Goal: Task Accomplishment & Management: Use online tool/utility

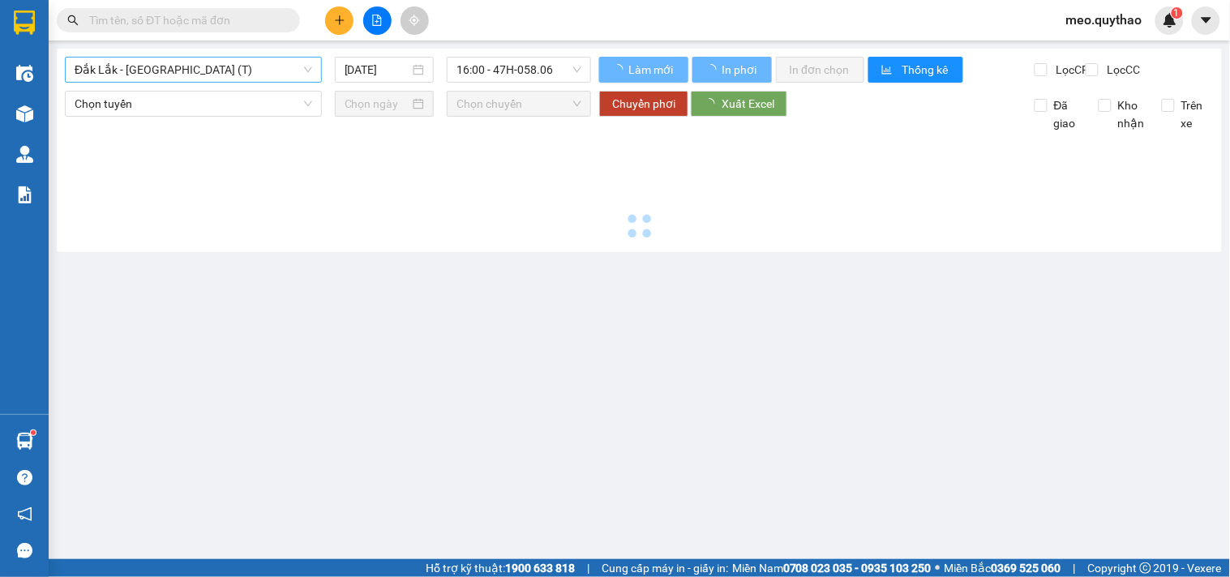
click at [213, 74] on span "Đắk Lắk - [GEOGRAPHIC_DATA] (T)" at bounding box center [194, 70] width 238 height 24
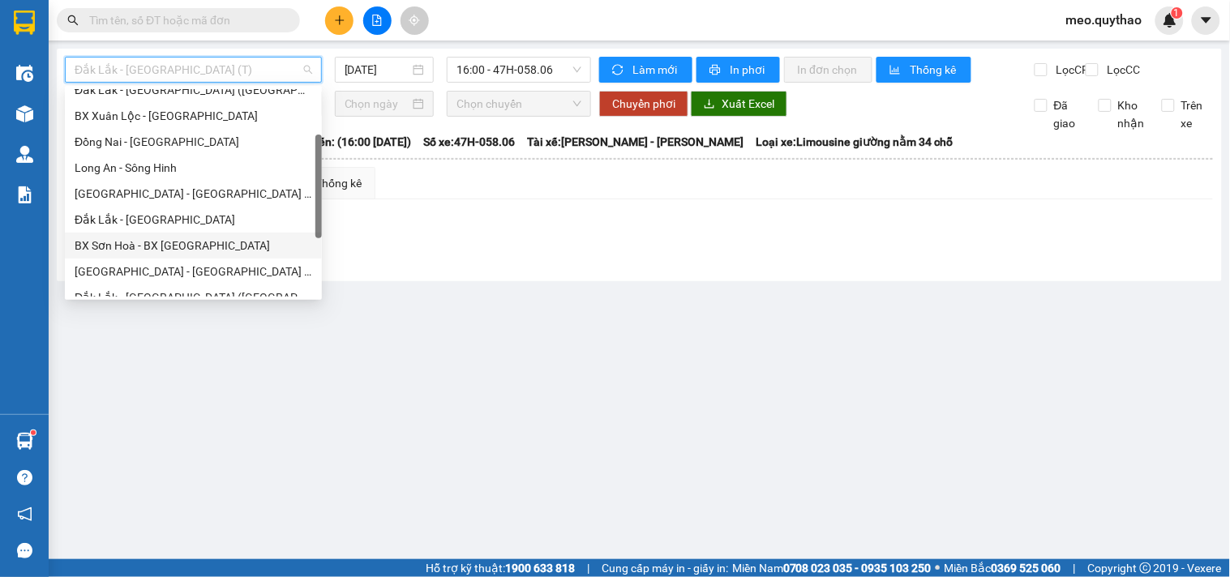
scroll to position [180, 0]
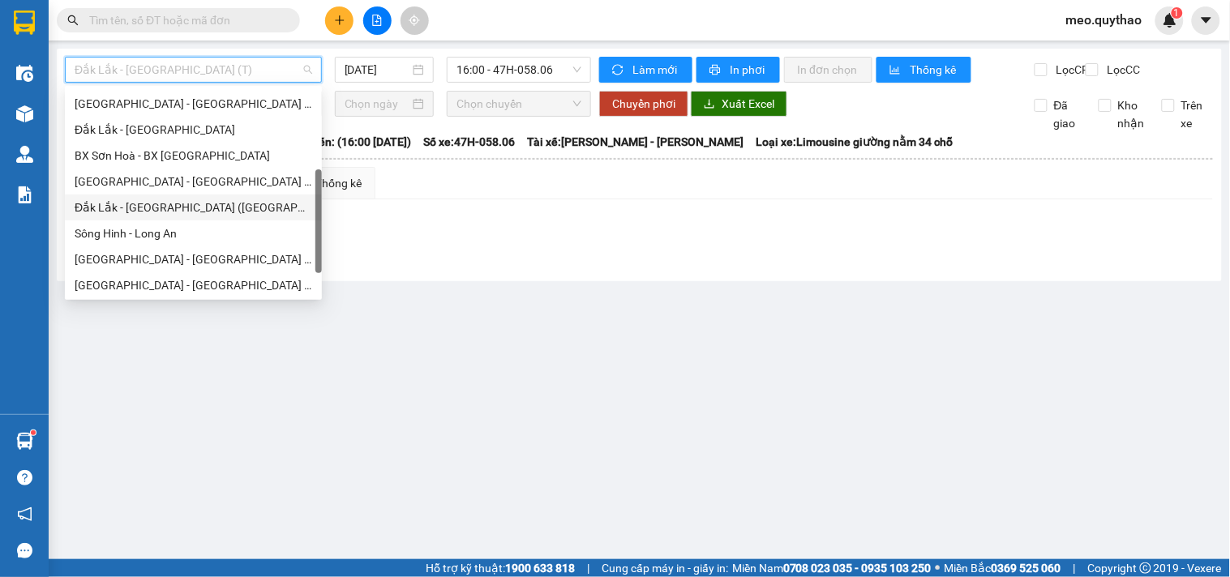
click at [207, 208] on div "Đắk Lắk - [GEOGRAPHIC_DATA] ([GEOGRAPHIC_DATA] mới)" at bounding box center [194, 208] width 238 height 18
type input "[DATE]"
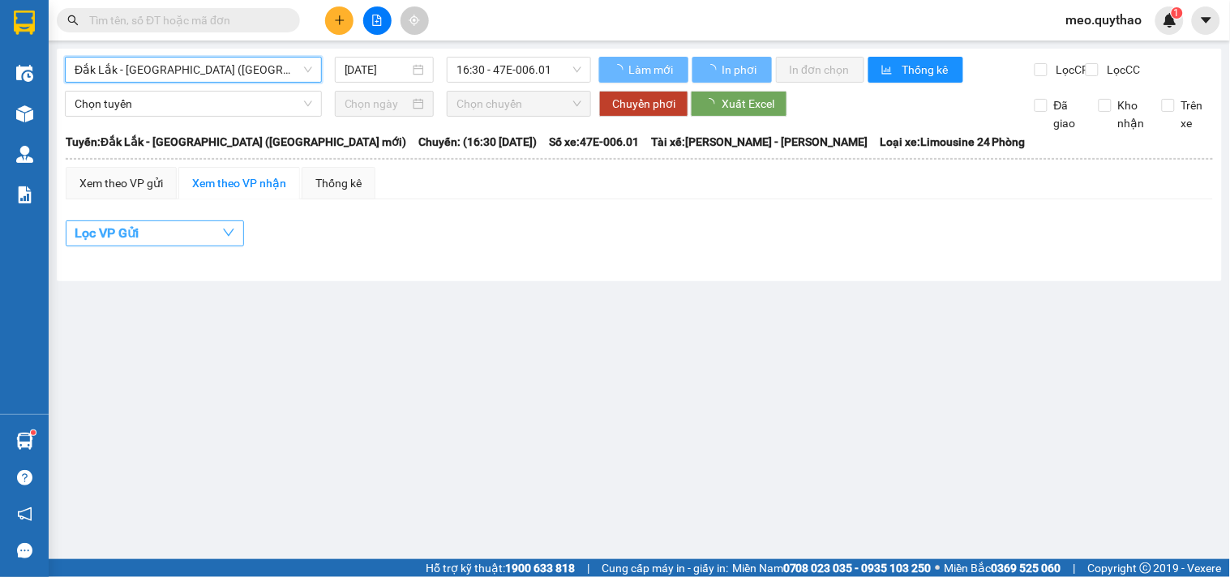
click at [552, 61] on span "16:30 - 47E-006.01" at bounding box center [518, 70] width 125 height 24
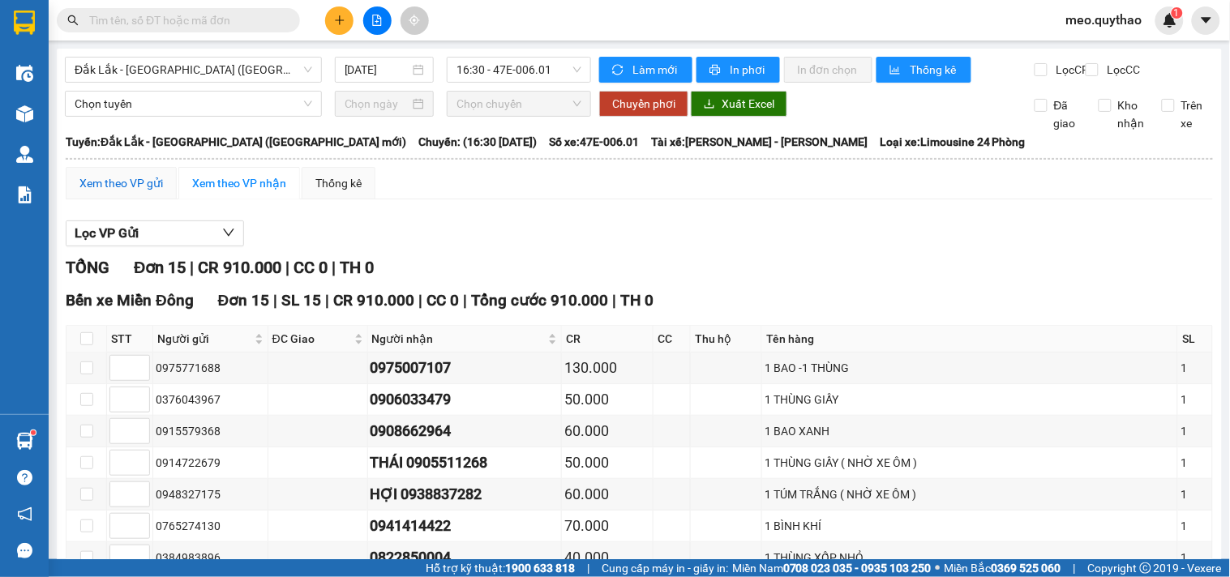
click at [152, 192] on div "Xem theo VP gửi" at bounding box center [120, 183] width 83 height 18
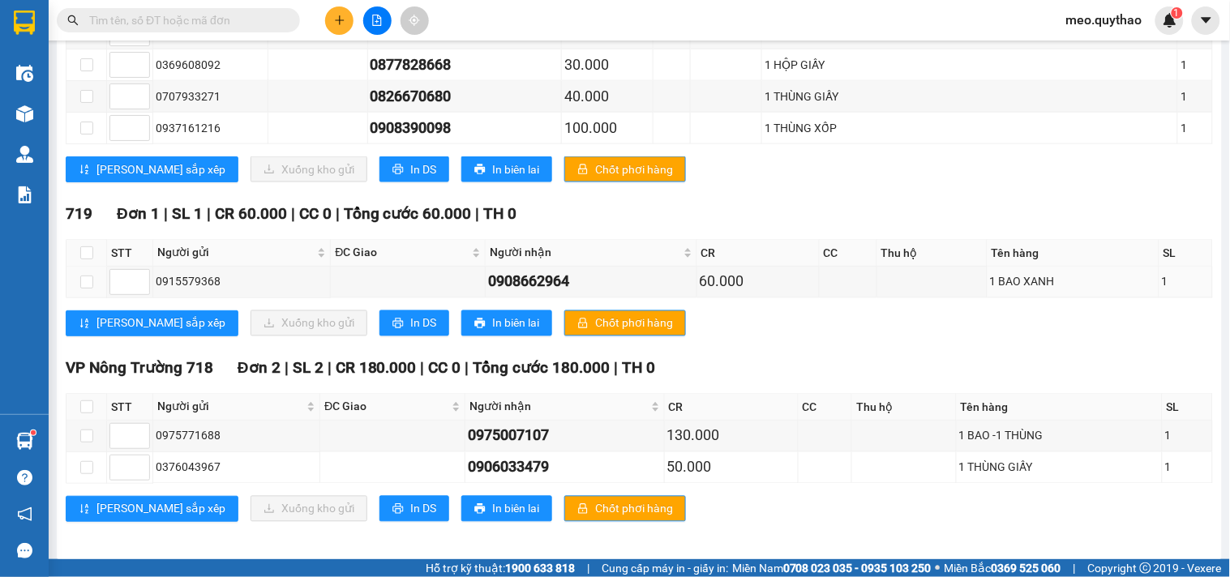
scroll to position [614, 0]
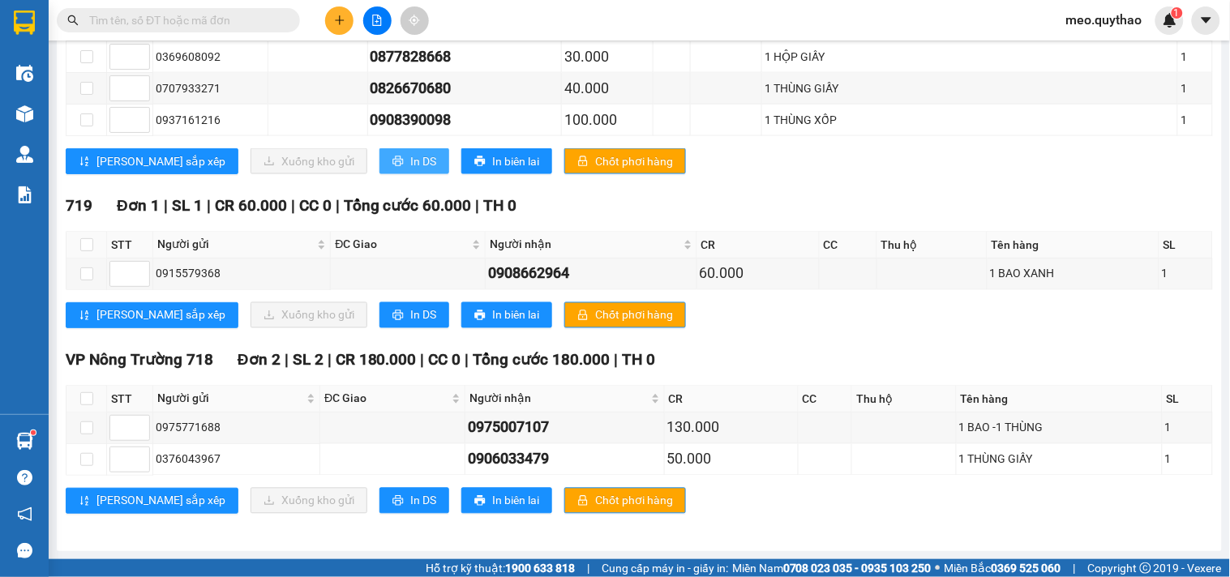
click at [410, 161] on span "In DS" at bounding box center [423, 161] width 26 height 18
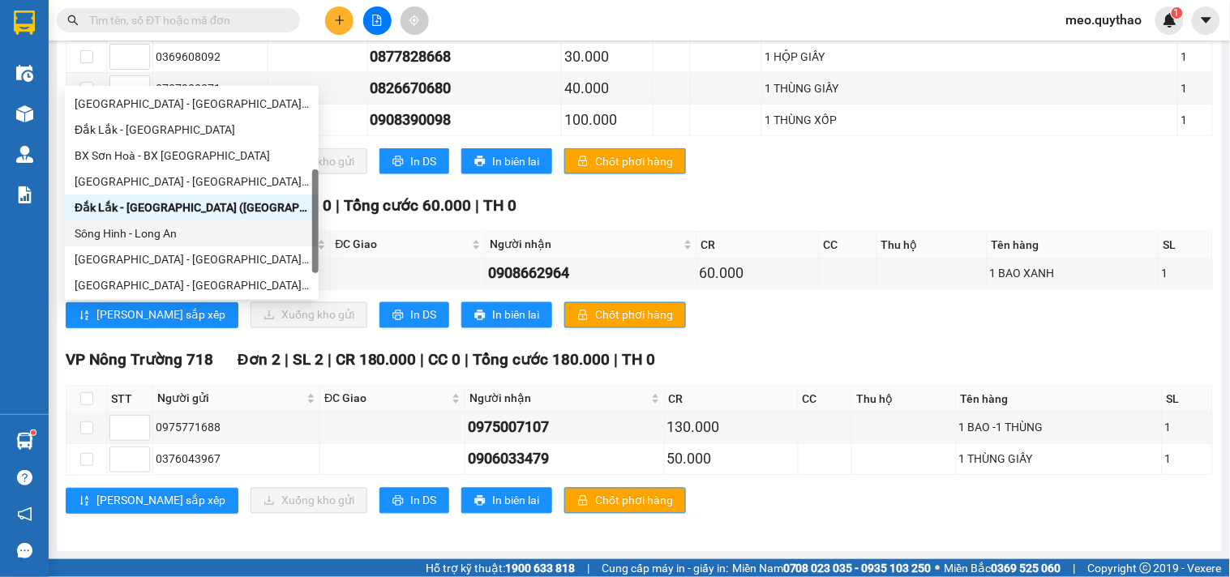
drag, startPoint x: 173, startPoint y: 231, endPoint x: 207, endPoint y: 259, distance: 44.3
click at [178, 236] on div "Sông Hinh - Long An" at bounding box center [192, 234] width 234 height 18
type input "[DATE]"
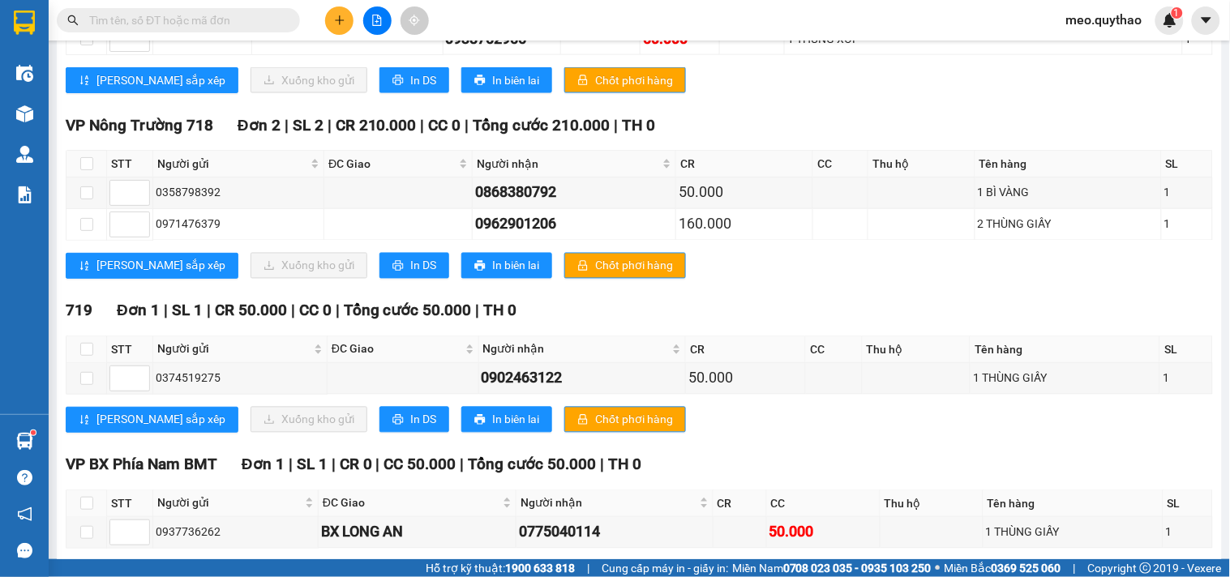
click at [379, 93] on button "In DS" at bounding box center [414, 80] width 70 height 26
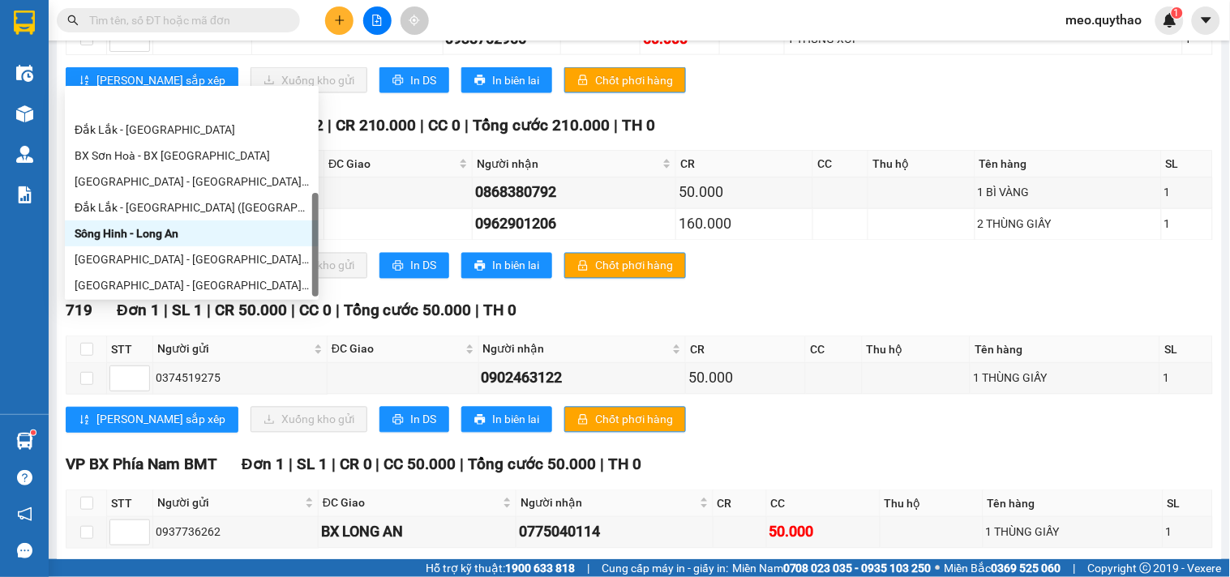
click at [172, 302] on div "[GEOGRAPHIC_DATA] - [GEOGRAPHIC_DATA]" at bounding box center [192, 311] width 234 height 18
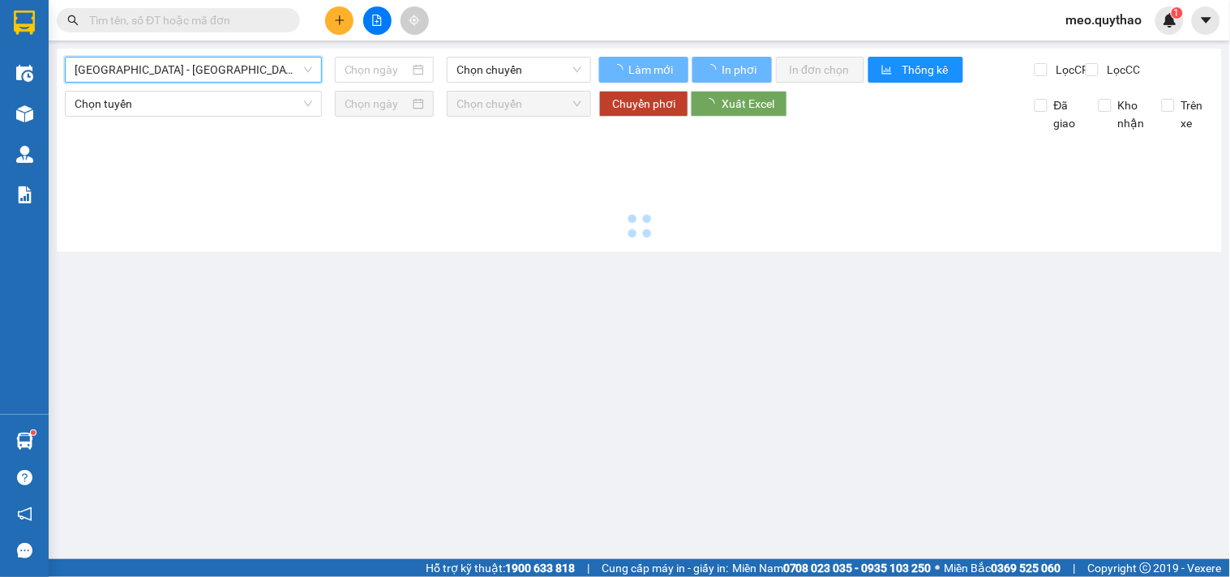
type input "[DATE]"
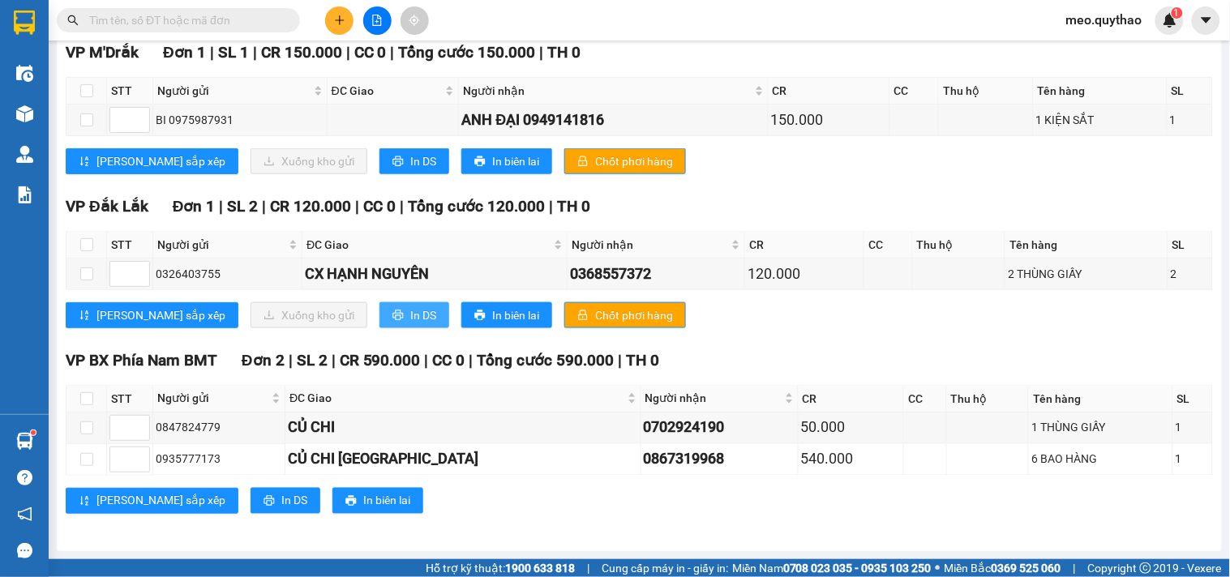
click at [410, 310] on span "In DS" at bounding box center [423, 315] width 26 height 18
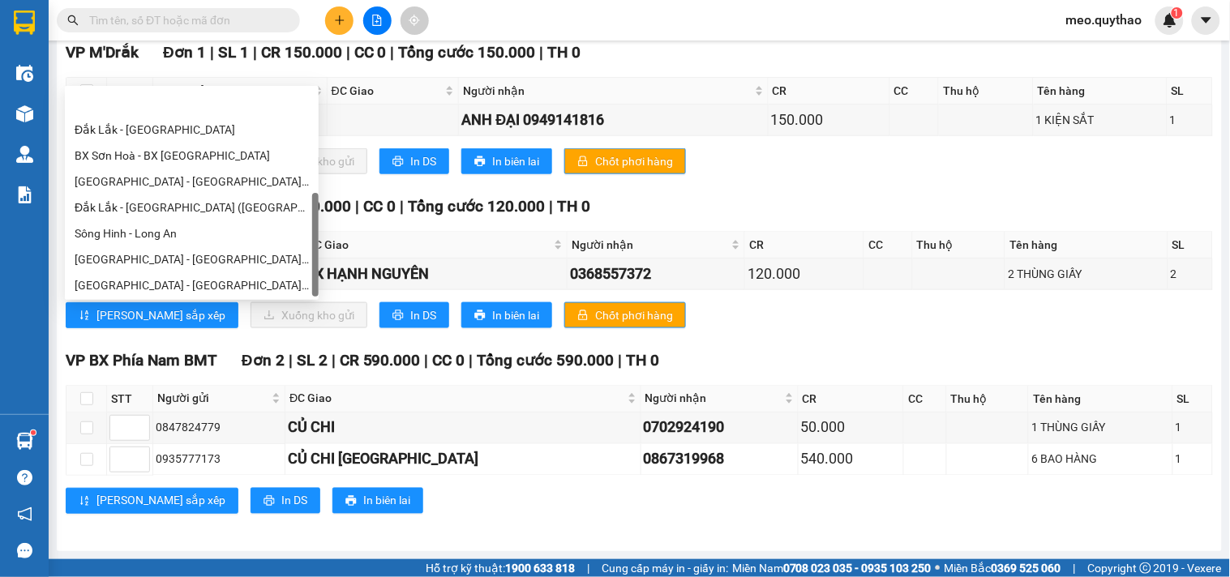
click at [167, 328] on div "Đắk Lắk - [GEOGRAPHIC_DATA]" at bounding box center [192, 337] width 234 height 18
type input "[DATE]"
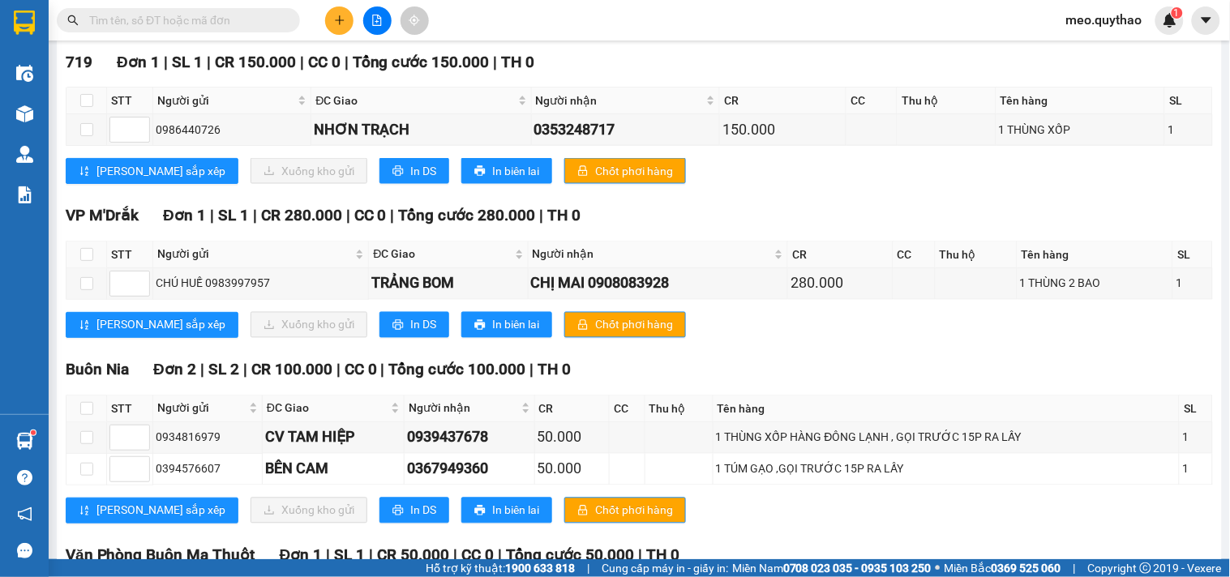
click at [379, 30] on button "In DS" at bounding box center [414, 17] width 70 height 26
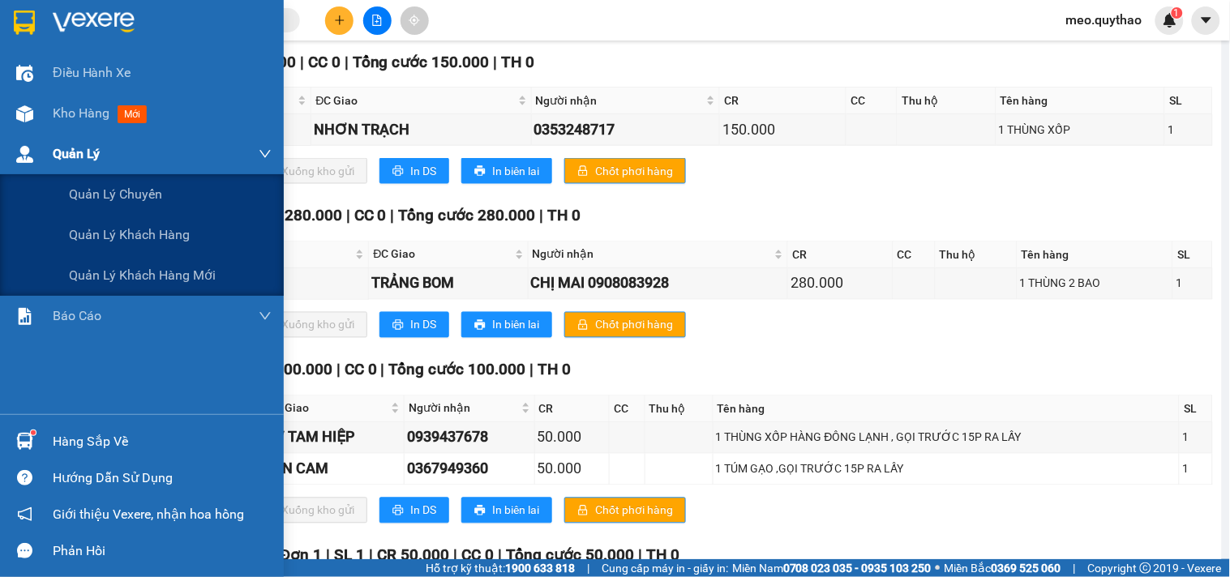
click at [47, 135] on div "Quản Lý" at bounding box center [142, 154] width 284 height 41
click at [53, 127] on div "Kho hàng mới" at bounding box center [162, 113] width 219 height 41
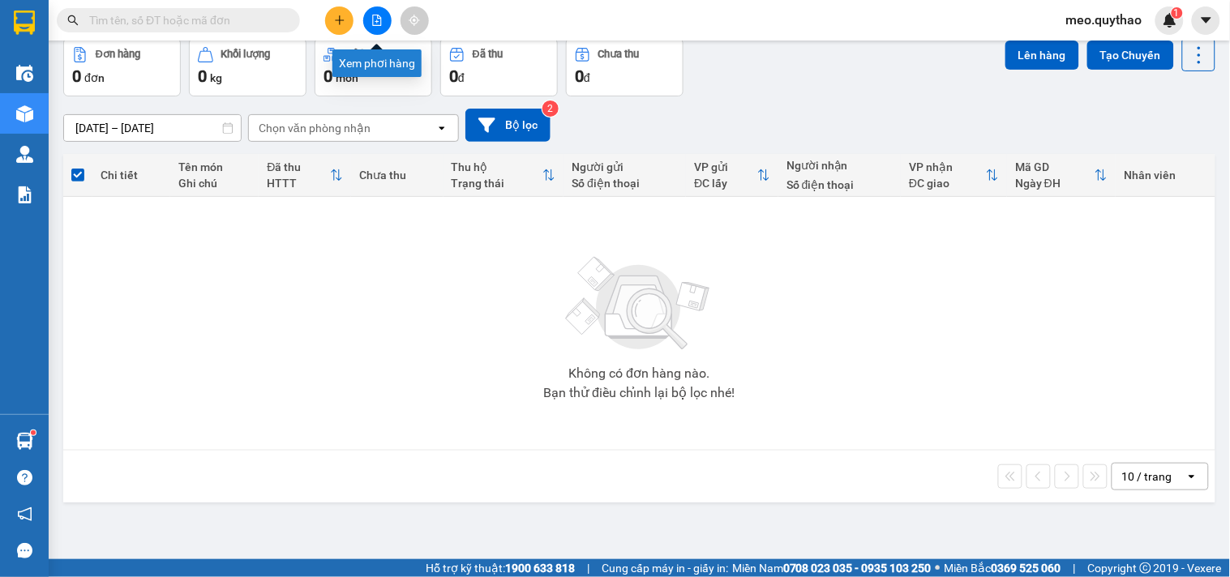
click at [371, 13] on button at bounding box center [377, 20] width 28 height 28
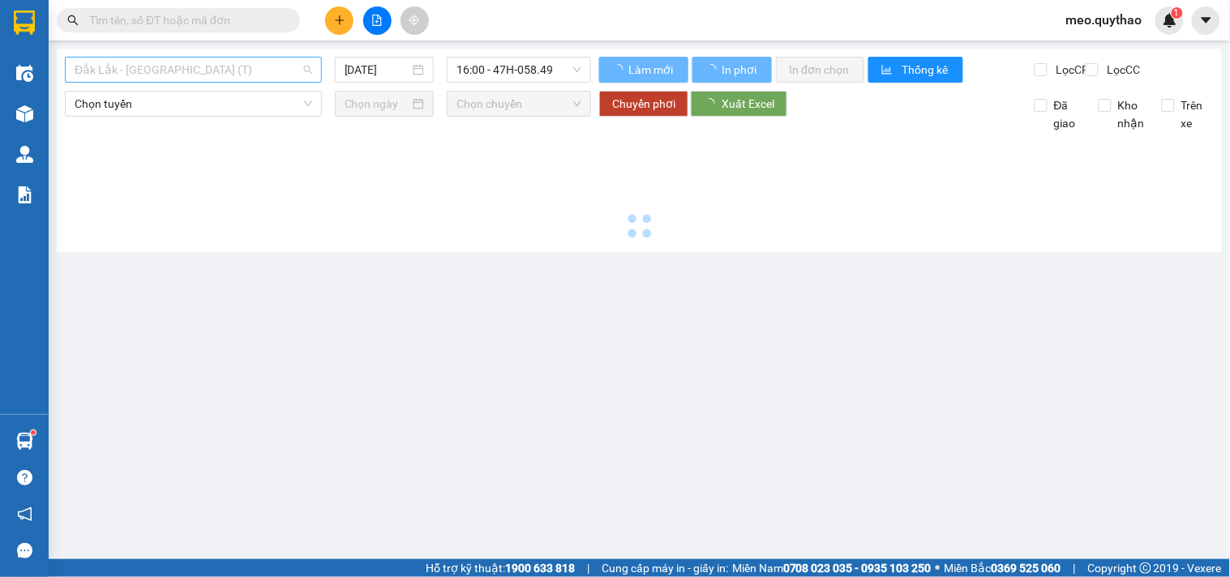
click at [208, 70] on span "Đắk Lắk - [GEOGRAPHIC_DATA] (T)" at bounding box center [194, 70] width 238 height 24
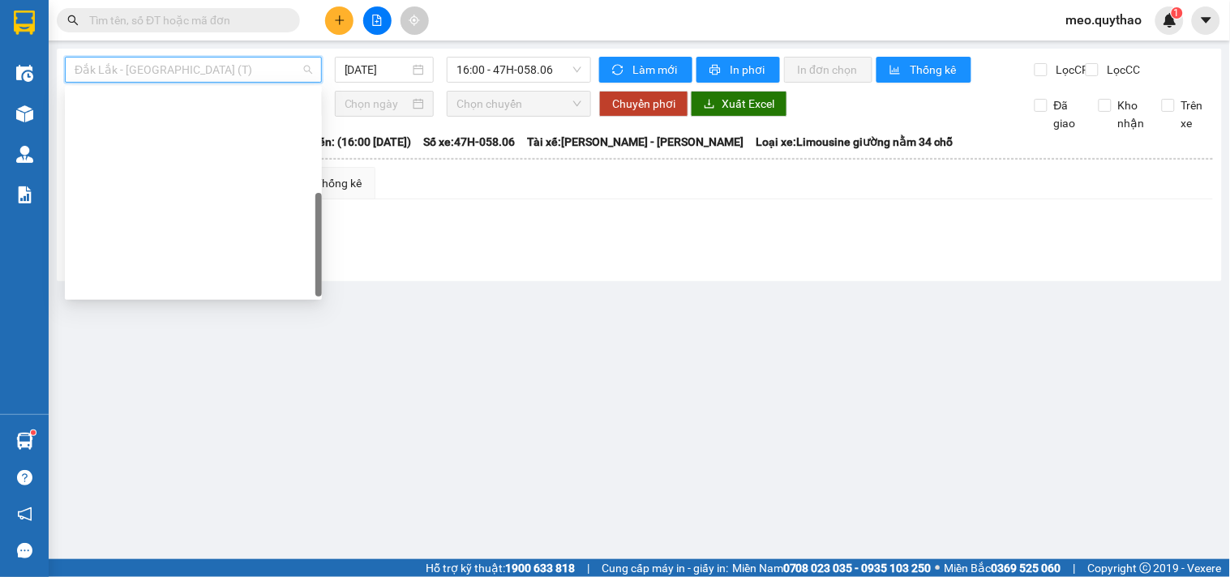
click at [243, 379] on div "Đắk Lắk - [GEOGRAPHIC_DATA] ([GEOGRAPHIC_DATA] mới)" at bounding box center [194, 388] width 238 height 18
type input "[DATE]"
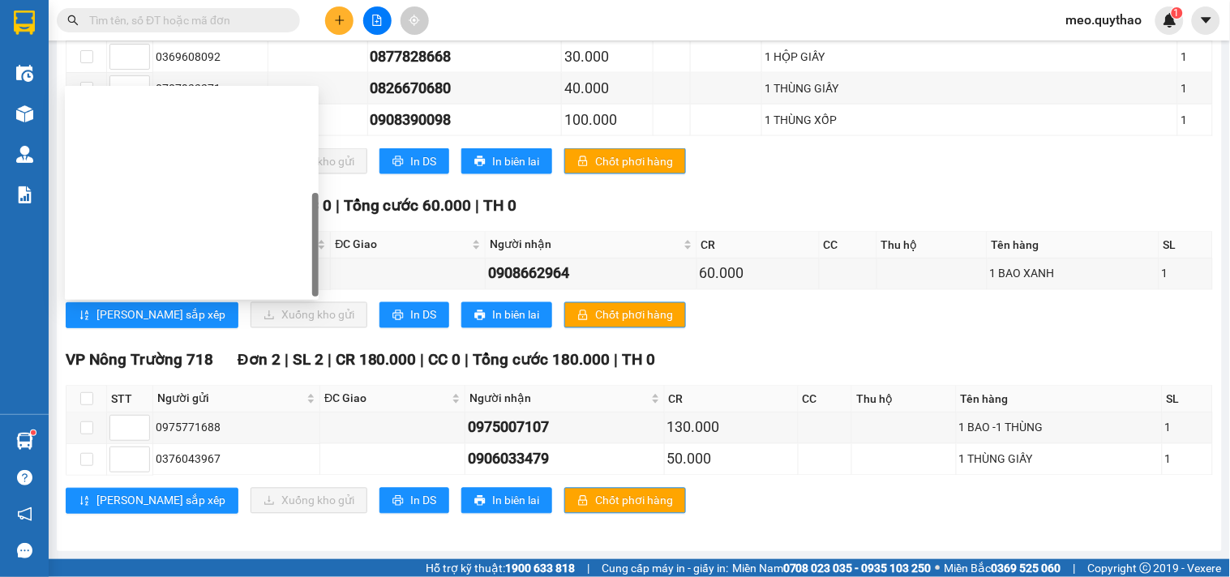
click at [191, 405] on div "Sông Hinh - Long An" at bounding box center [192, 414] width 234 height 18
type input "[DATE]"
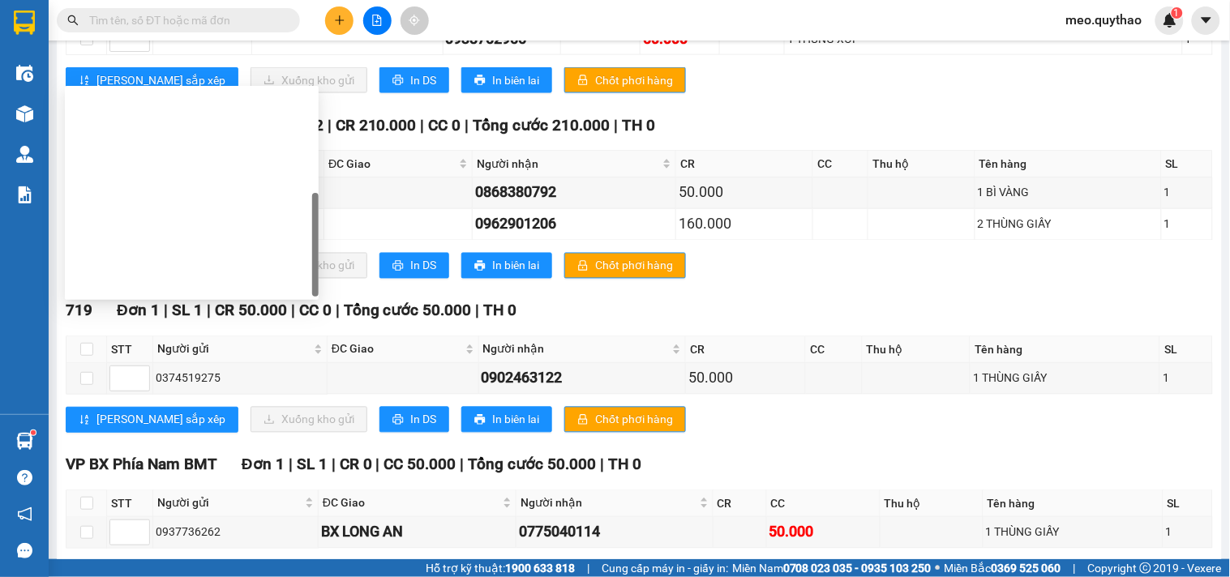
click at [190, 482] on div "[GEOGRAPHIC_DATA] - [GEOGRAPHIC_DATA]" at bounding box center [192, 491] width 234 height 18
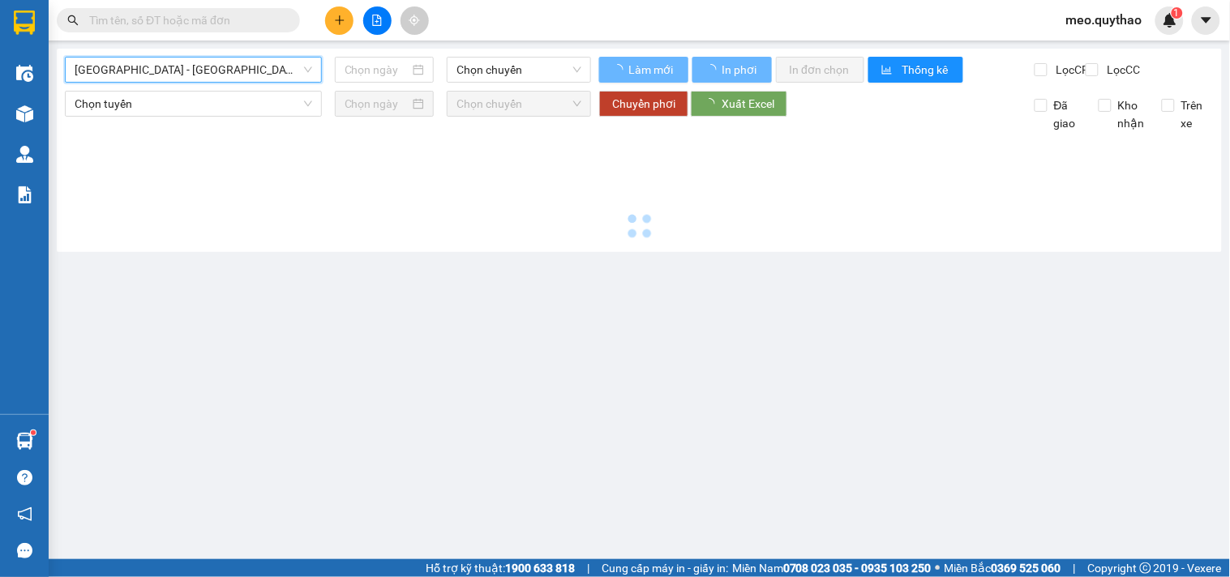
type input "[DATE]"
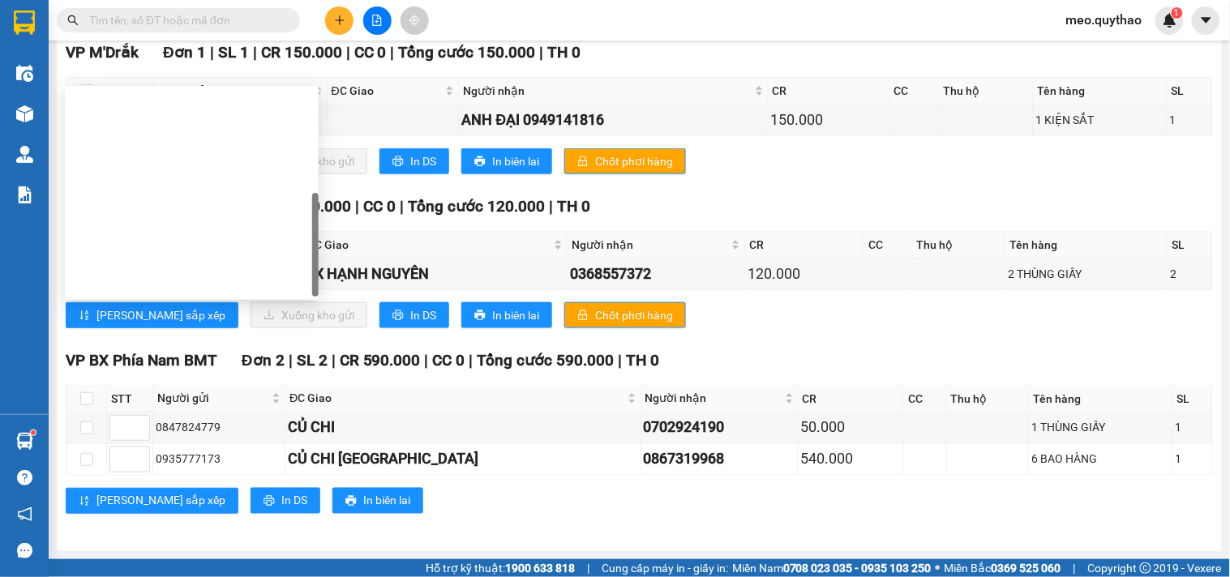
click at [175, 508] on div "Đắk Lắk - [GEOGRAPHIC_DATA]" at bounding box center [192, 517] width 234 height 18
type input "[DATE]"
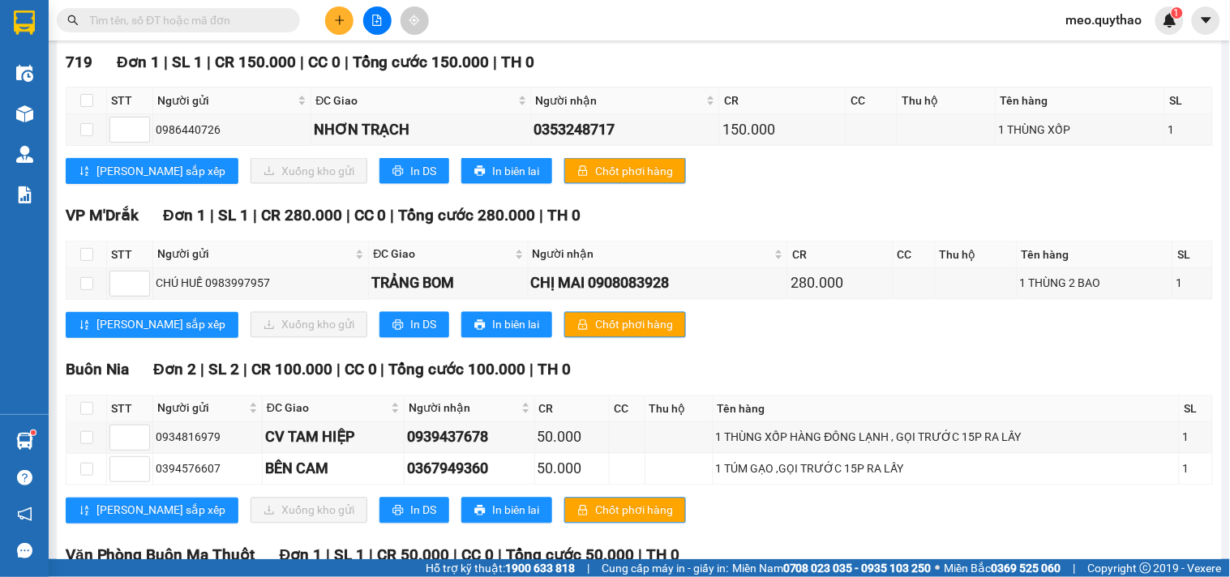
click at [1120, 17] on span "meo.quythao" at bounding box center [1104, 20] width 102 height 20
click at [1108, 53] on span "Đăng xuất" at bounding box center [1112, 50] width 68 height 18
